Goal: Task Accomplishment & Management: Use online tool/utility

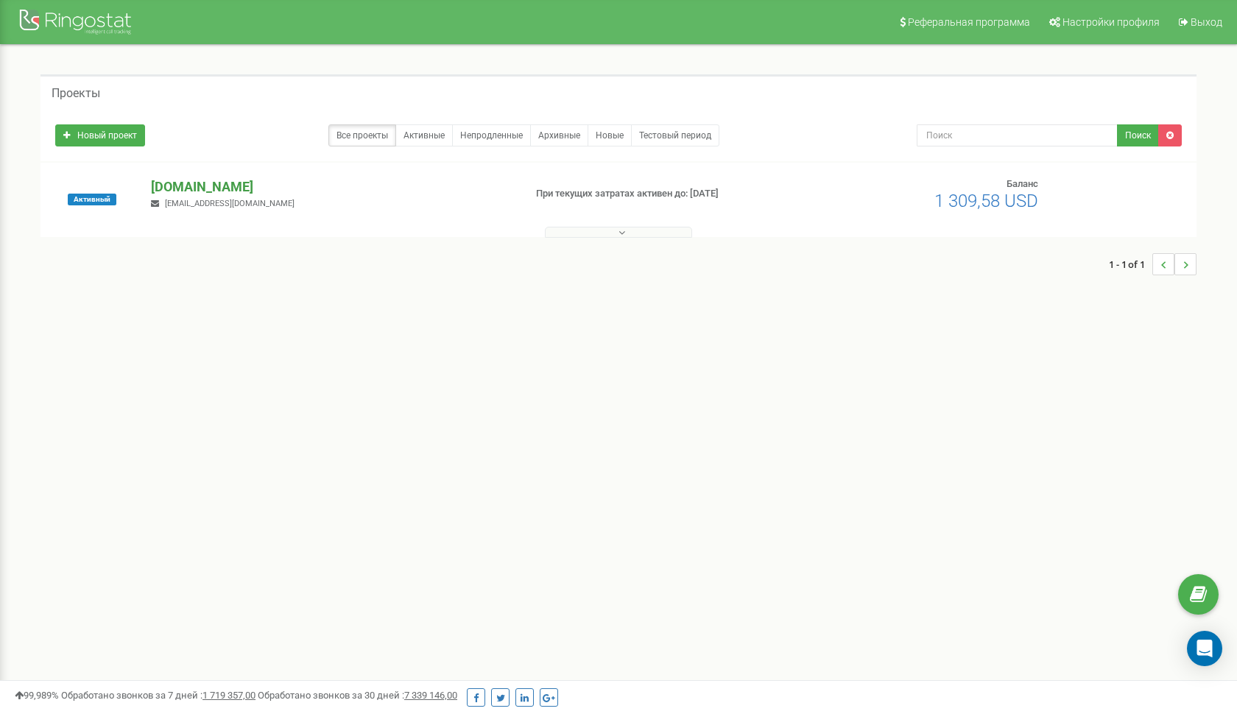
click at [202, 189] on p "[DOMAIN_NAME]" at bounding box center [331, 187] width 361 height 19
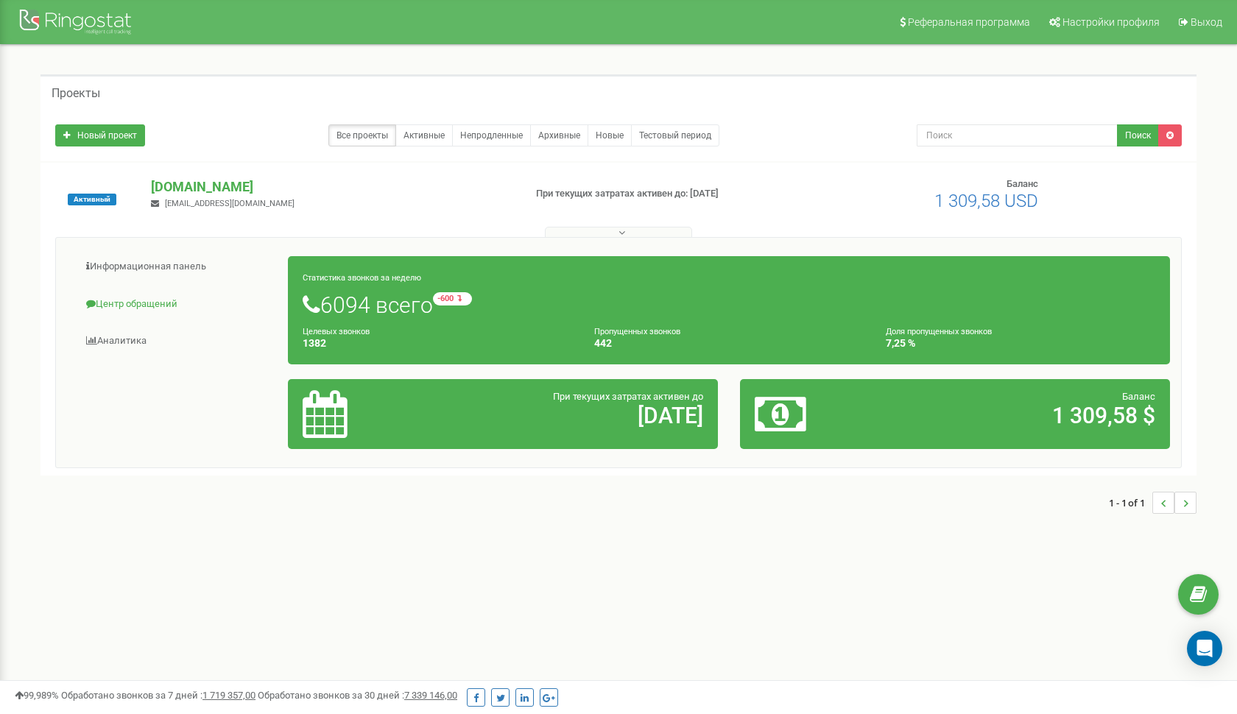
click at [164, 306] on link "Центр обращений" at bounding box center [178, 305] width 222 height 36
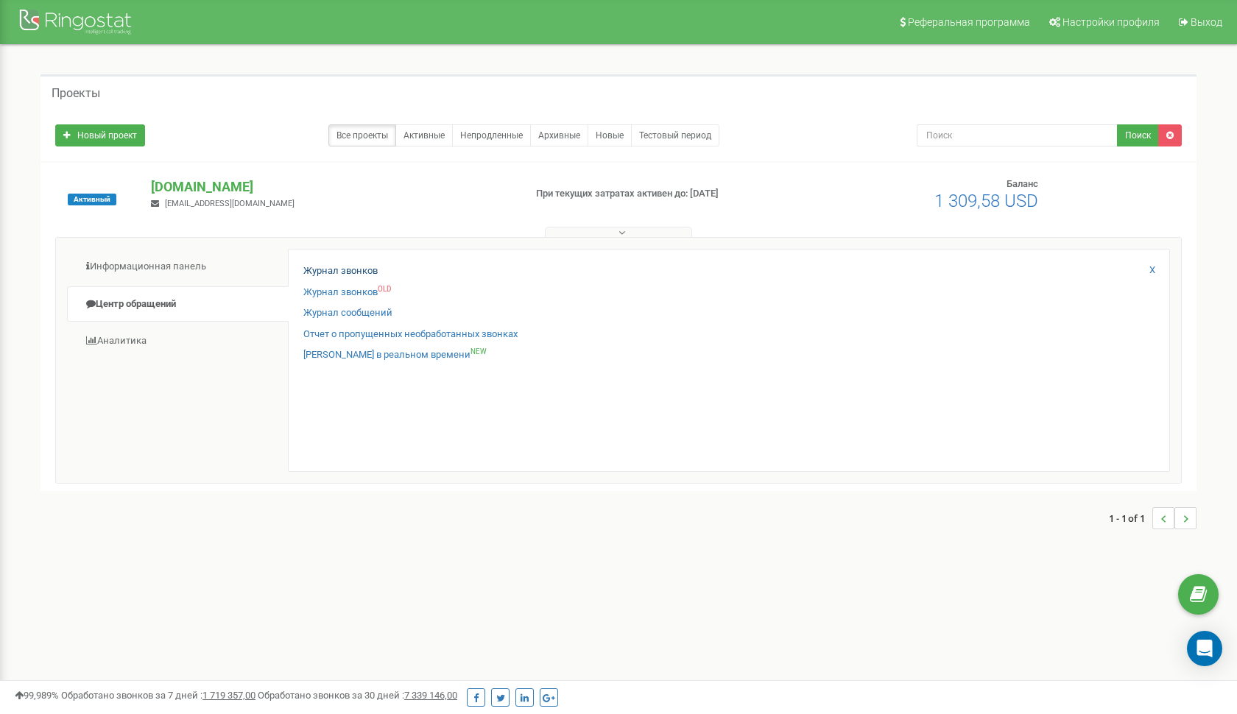
click at [354, 268] on link "Журнал звонков" at bounding box center [340, 271] width 74 height 14
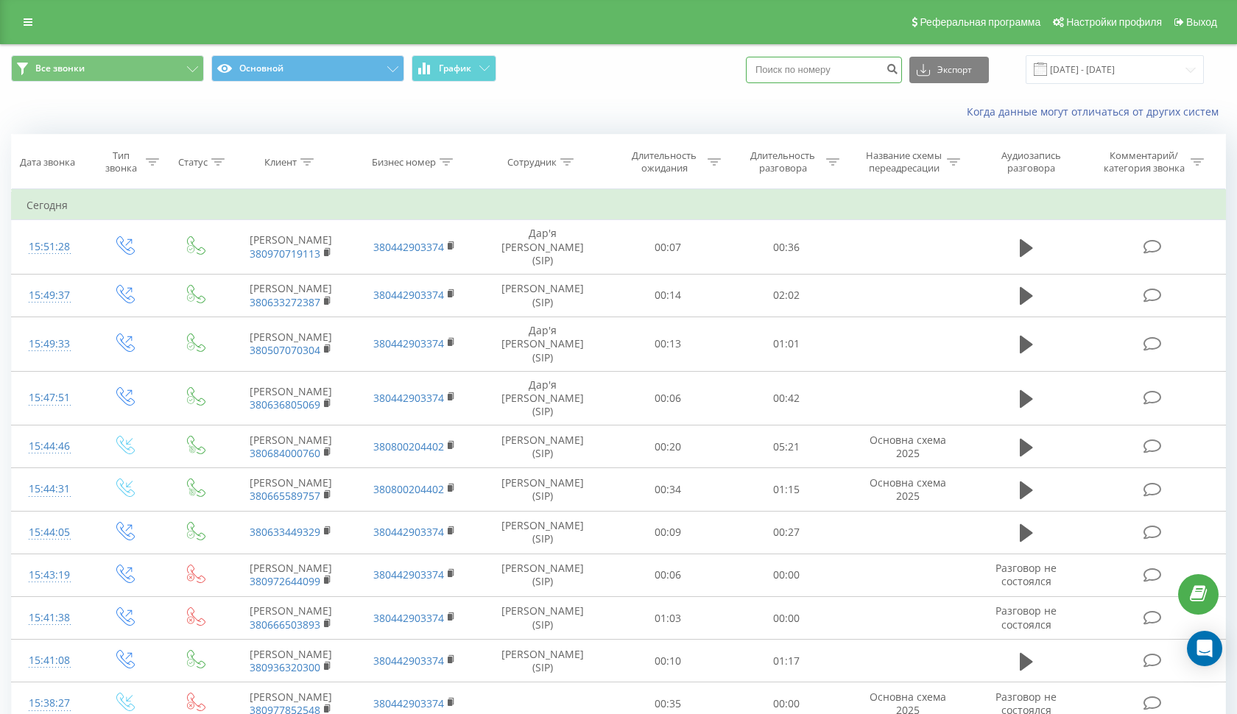
click at [863, 76] on input at bounding box center [824, 70] width 156 height 27
paste input "380950774403"
paste input
type input "380950774403"
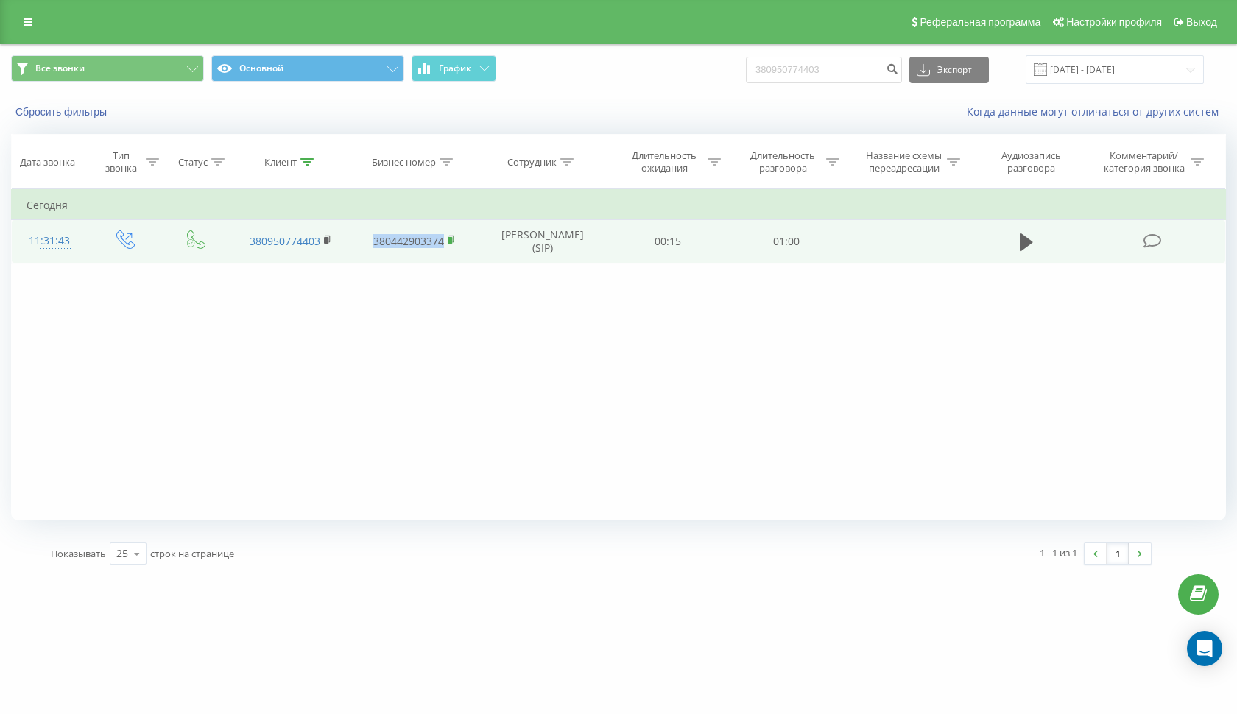
drag, startPoint x: 370, startPoint y: 257, endPoint x: 450, endPoint y: 259, distance: 80.3
click at [450, 259] on td "380442903374" at bounding box center [414, 241] width 123 height 43
copy link "380442903374"
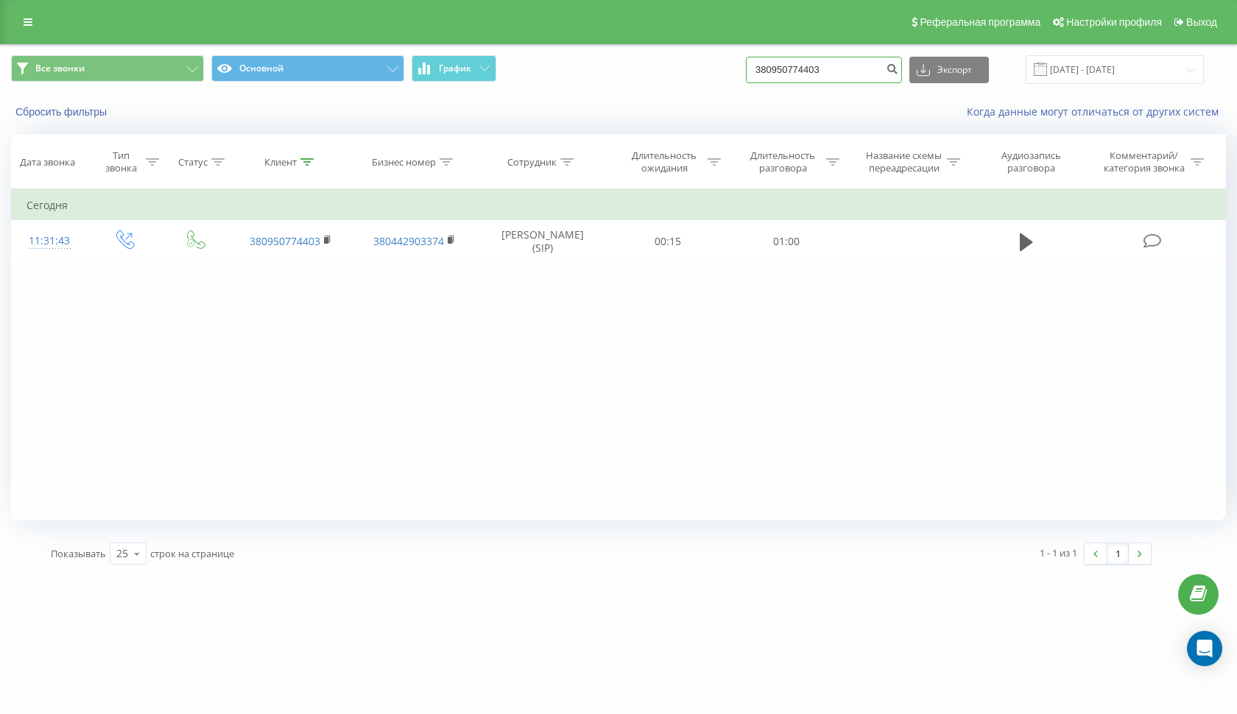
click at [890, 83] on input "380950774403" at bounding box center [824, 70] width 156 height 27
drag, startPoint x: 877, startPoint y: 83, endPoint x: 748, endPoint y: 80, distance: 128.2
click at [748, 80] on div "Все звонки Основной График 380950774403 Экспорт .csv .xls .xlsx [DATE] - [DATE]" at bounding box center [618, 69] width 1215 height 29
click at [896, 119] on div "Сбросить фильтры Когда данные могут отличаться от других систем" at bounding box center [619, 111] width 1236 height 35
click at [899, 71] on icon "submit" at bounding box center [892, 67] width 13 height 9
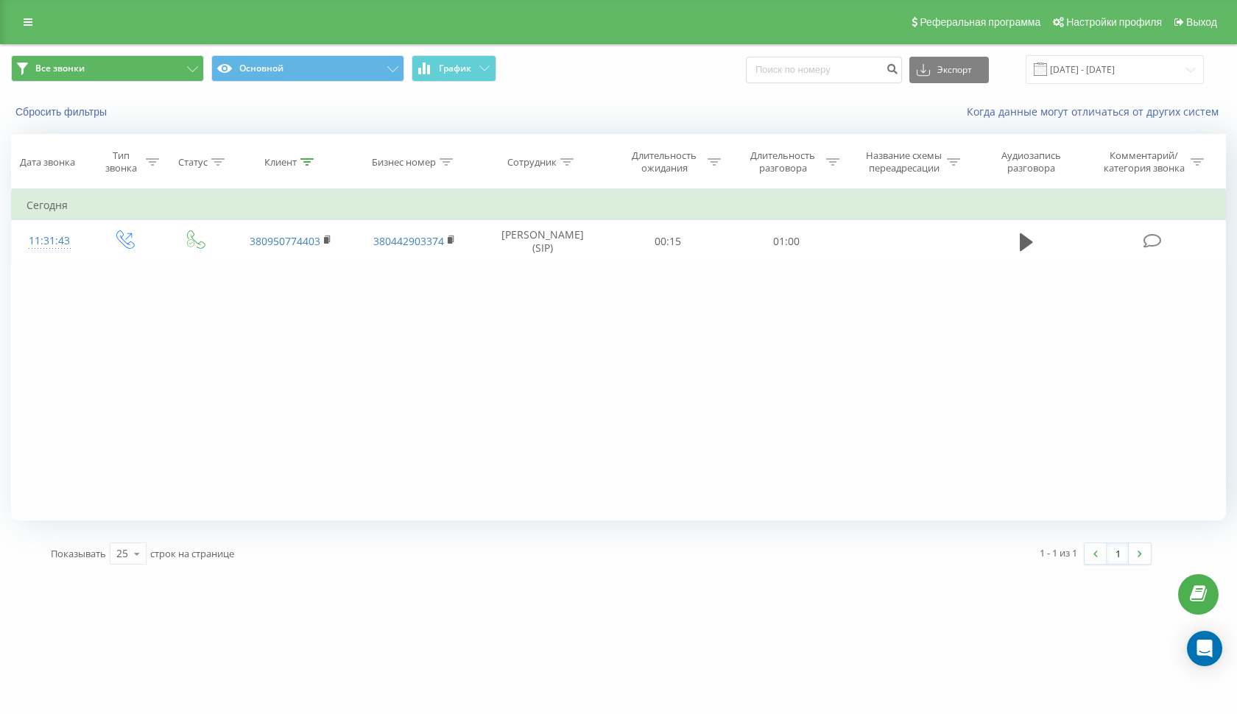
click at [170, 82] on button "Все звонки" at bounding box center [107, 68] width 193 height 27
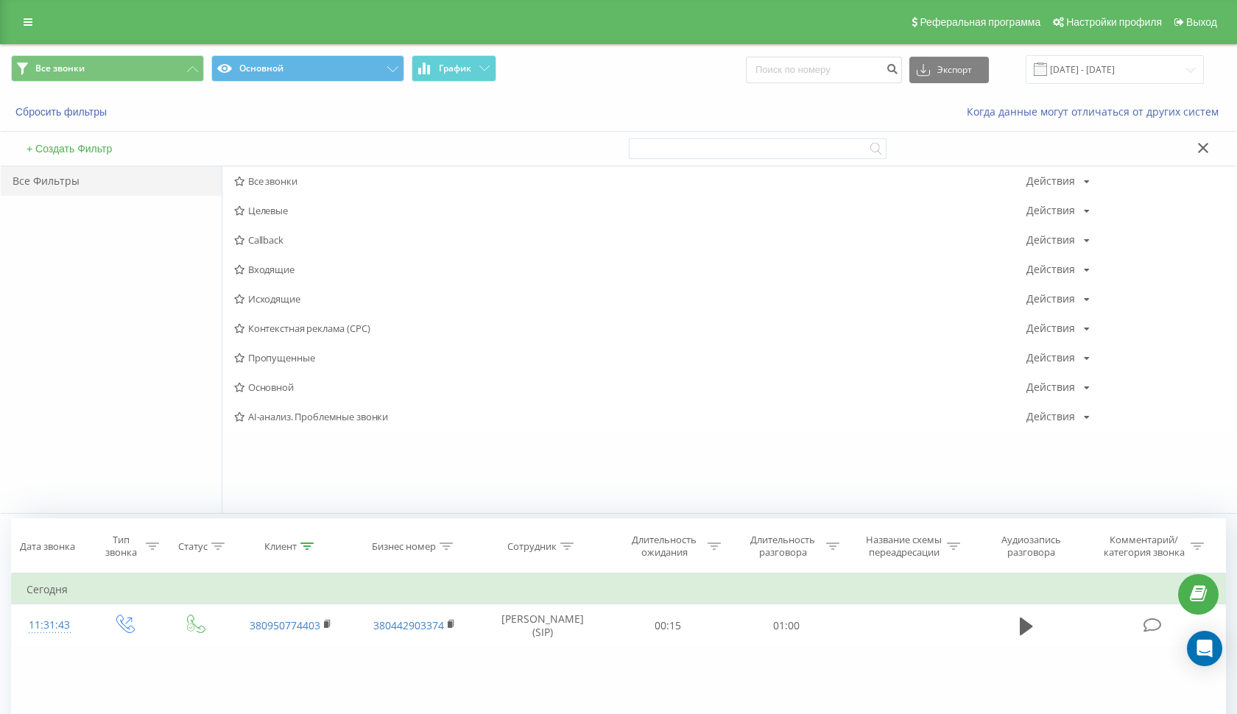
click at [98, 196] on div "Все Фильтры" at bounding box center [111, 180] width 221 height 29
click at [27, 27] on icon at bounding box center [28, 22] width 9 height 10
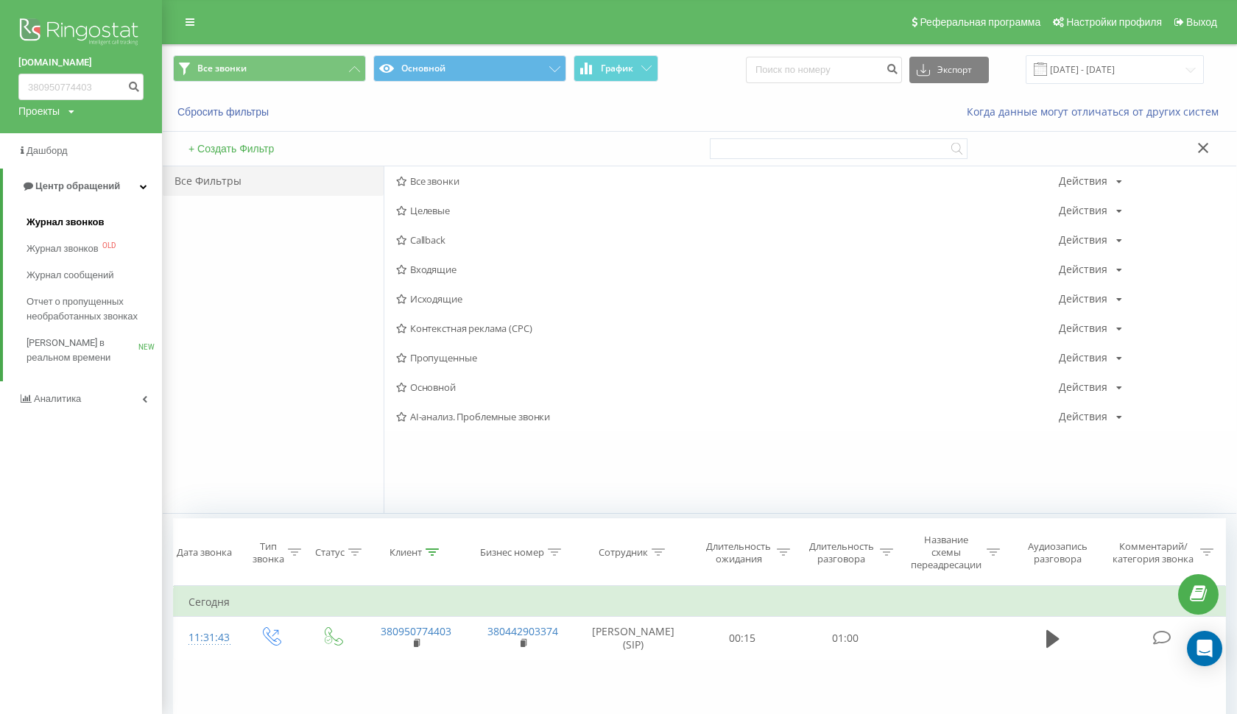
click at [83, 220] on span "Журнал звонков" at bounding box center [65, 222] width 77 height 15
